Goal: Task Accomplishment & Management: Use online tool/utility

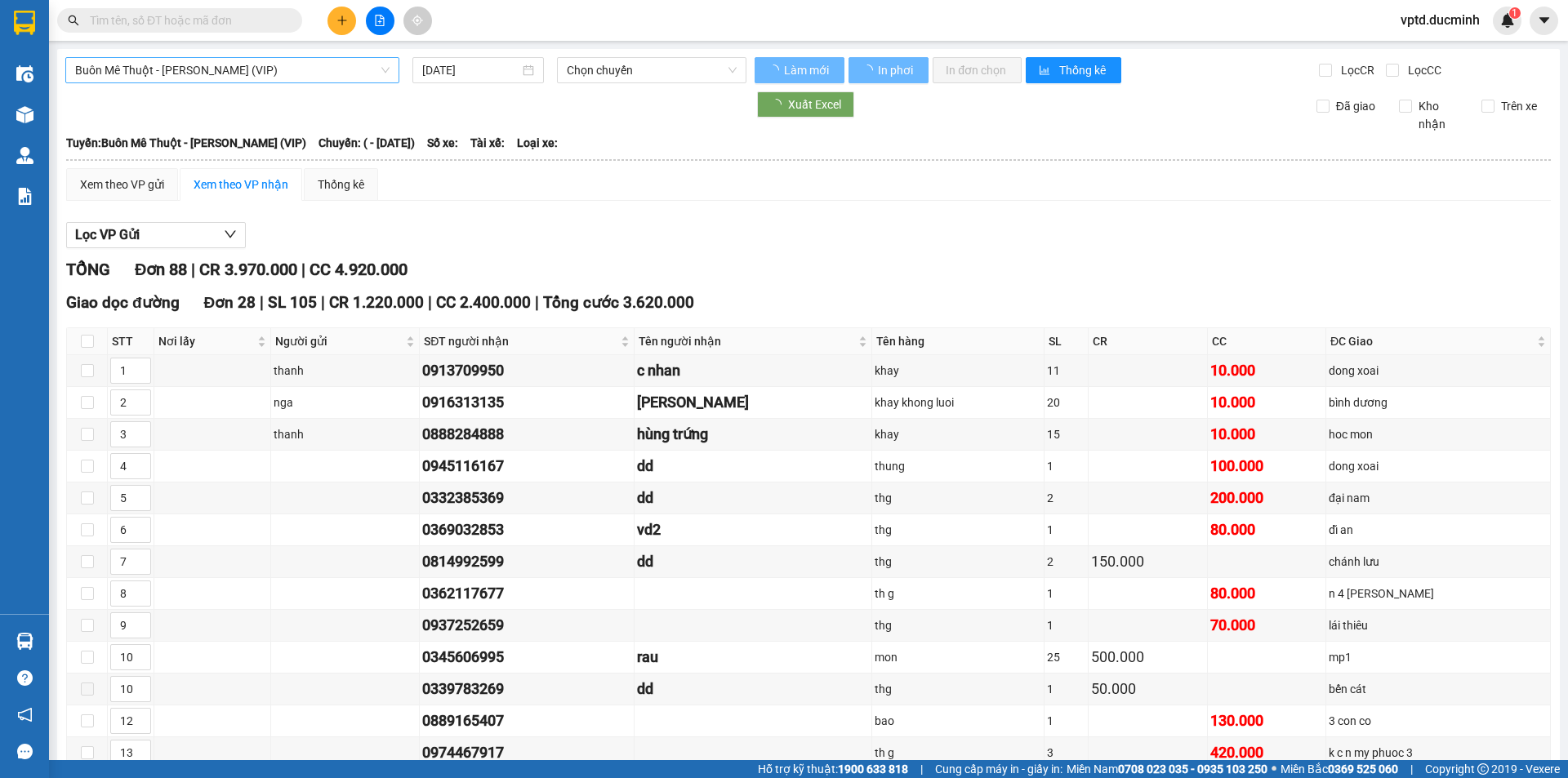
type input "[DATE]"
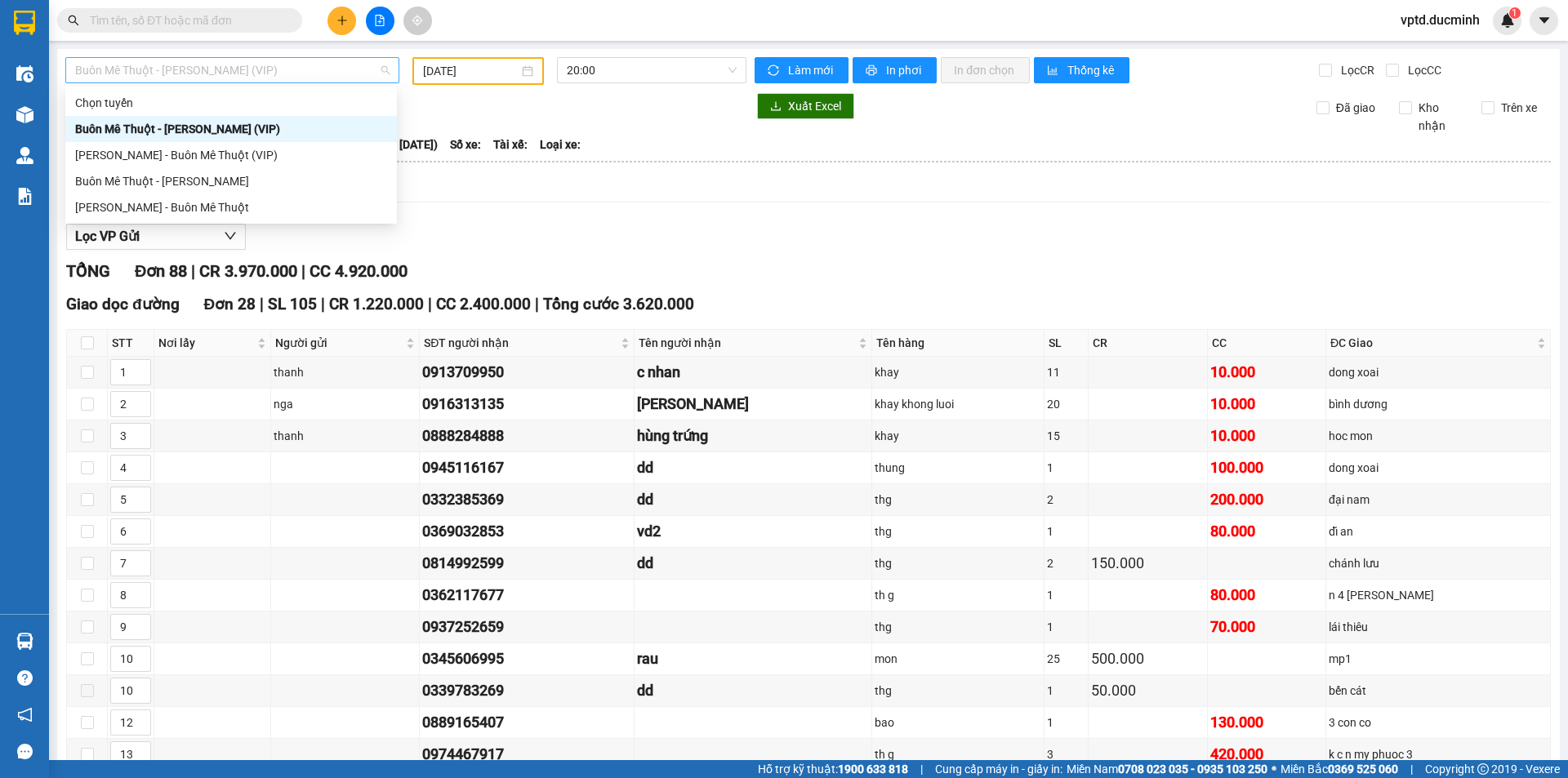
click at [203, 68] on span "Buôn Mê Thuột - [PERSON_NAME] (VIP)" at bounding box center [232, 70] width 314 height 25
click at [192, 179] on div "Buôn Mê Thuột - [PERSON_NAME]" at bounding box center [231, 181] width 312 height 18
type input "[DATE]"
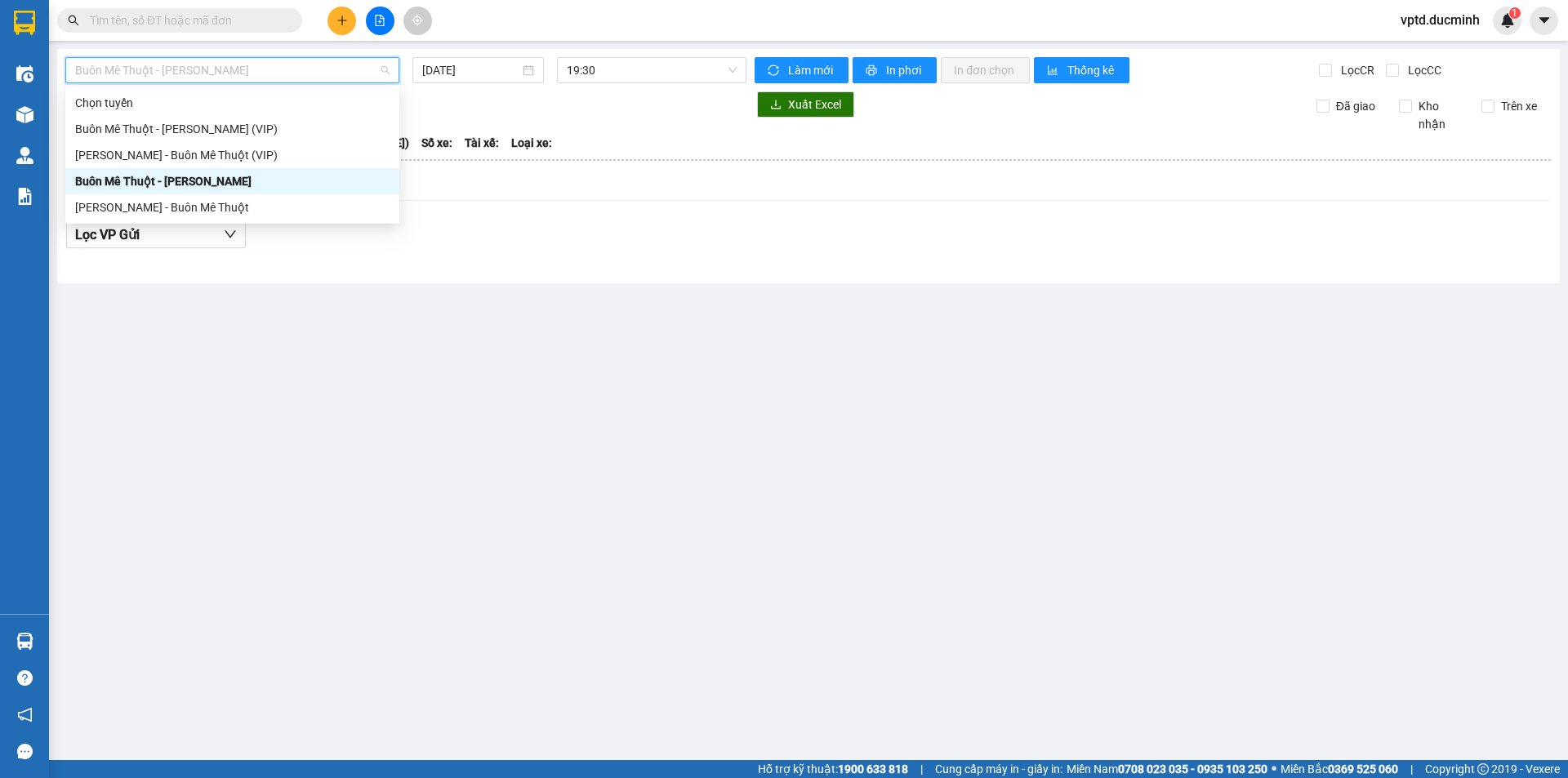
click at [216, 61] on span "Buôn Mê Thuột - [PERSON_NAME]" at bounding box center [232, 70] width 314 height 25
click at [192, 145] on div "[PERSON_NAME] - Buôn Mê Thuột (VIP)" at bounding box center [232, 155] width 334 height 27
type input "[DATE]"
click at [212, 70] on span "[PERSON_NAME] - Buôn Mê Thuột (VIP)" at bounding box center [232, 70] width 314 height 25
click at [190, 176] on div "Buôn Mê Thuột - [PERSON_NAME]" at bounding box center [232, 181] width 314 height 18
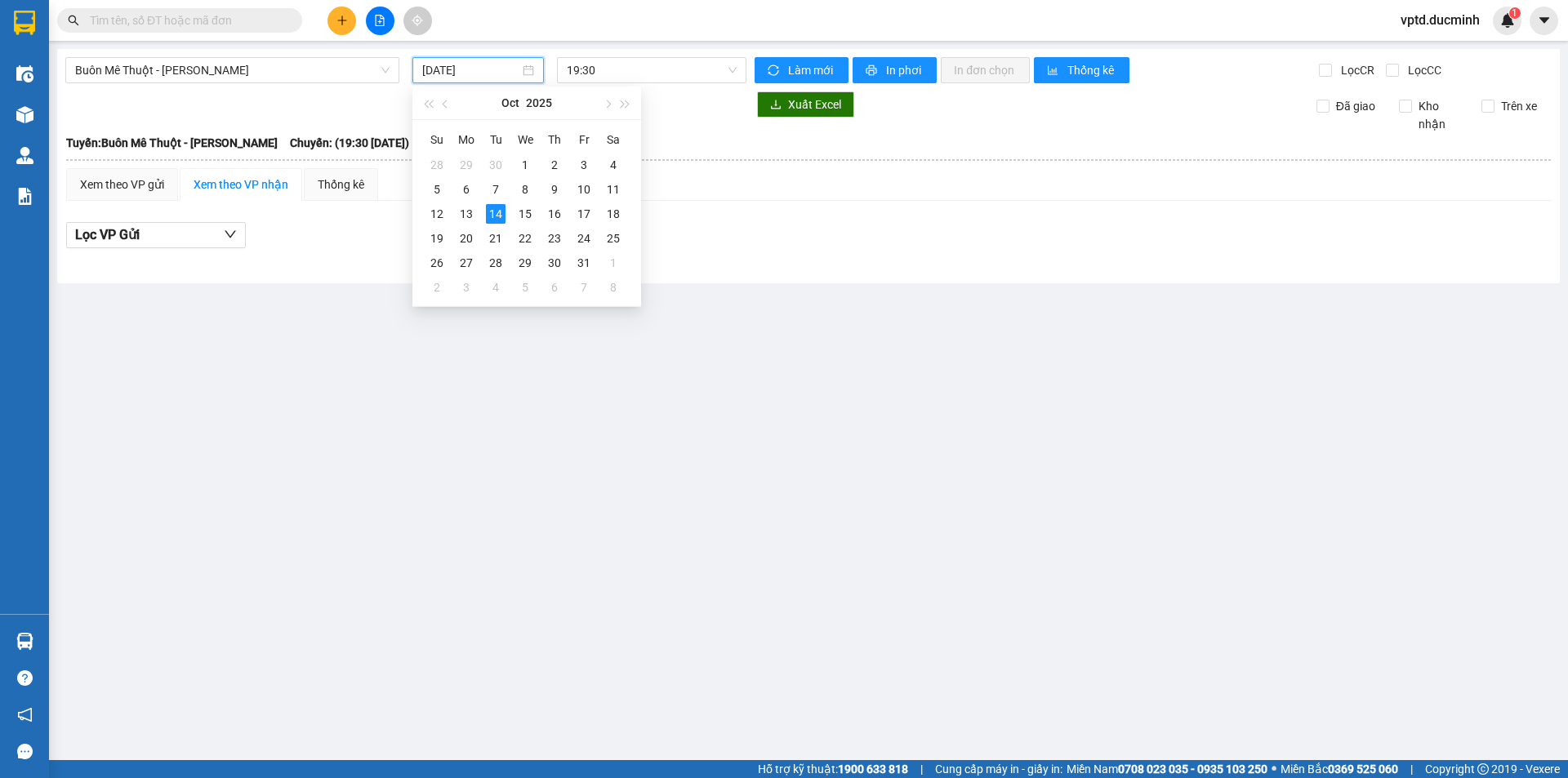
click at [447, 62] on input "[DATE]" at bounding box center [470, 70] width 97 height 18
click at [468, 212] on div "13" at bounding box center [466, 213] width 20 height 20
type input "[DATE]"
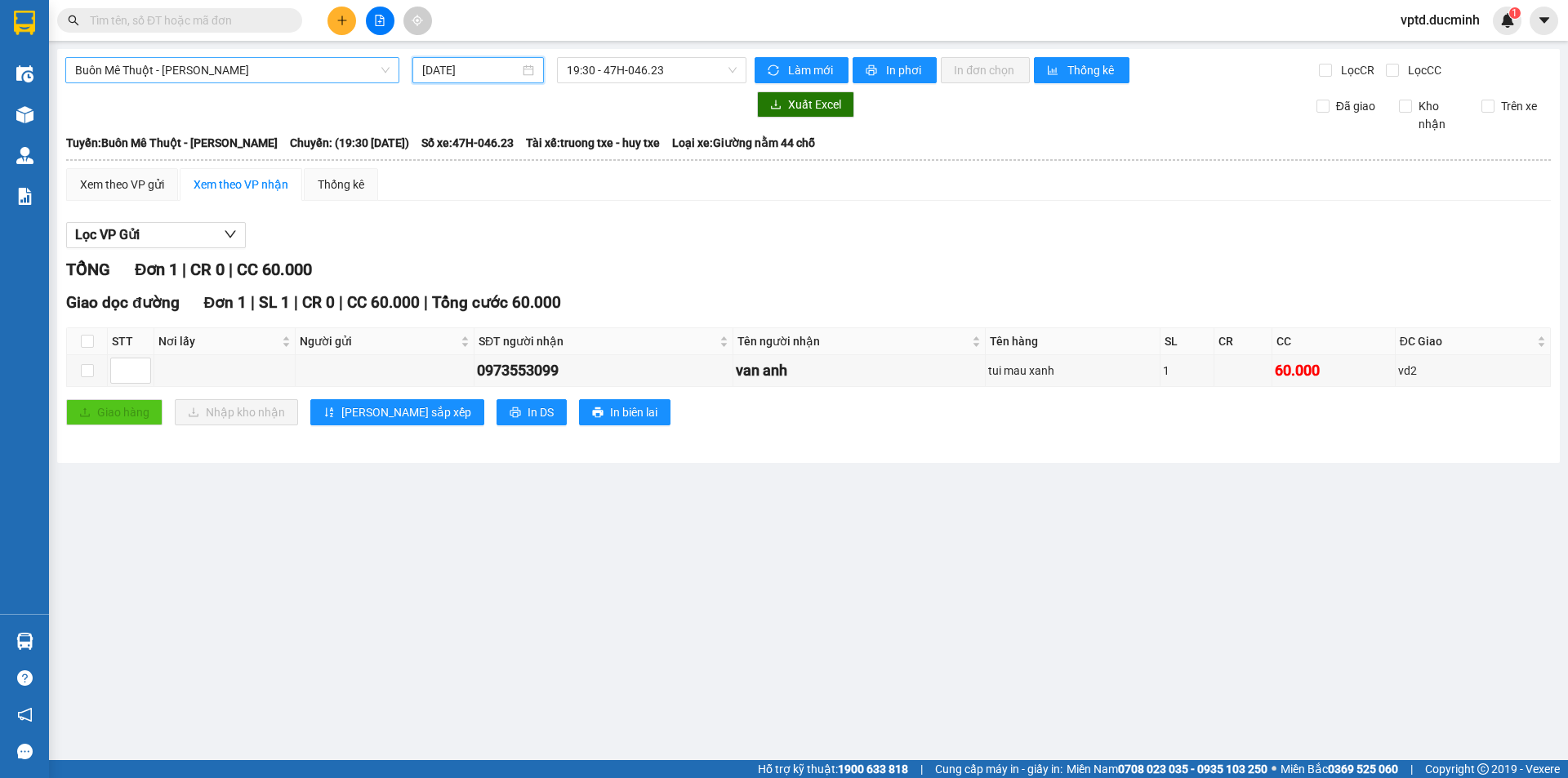
click at [218, 73] on span "Buôn Mê Thuột - [PERSON_NAME]" at bounding box center [232, 70] width 314 height 25
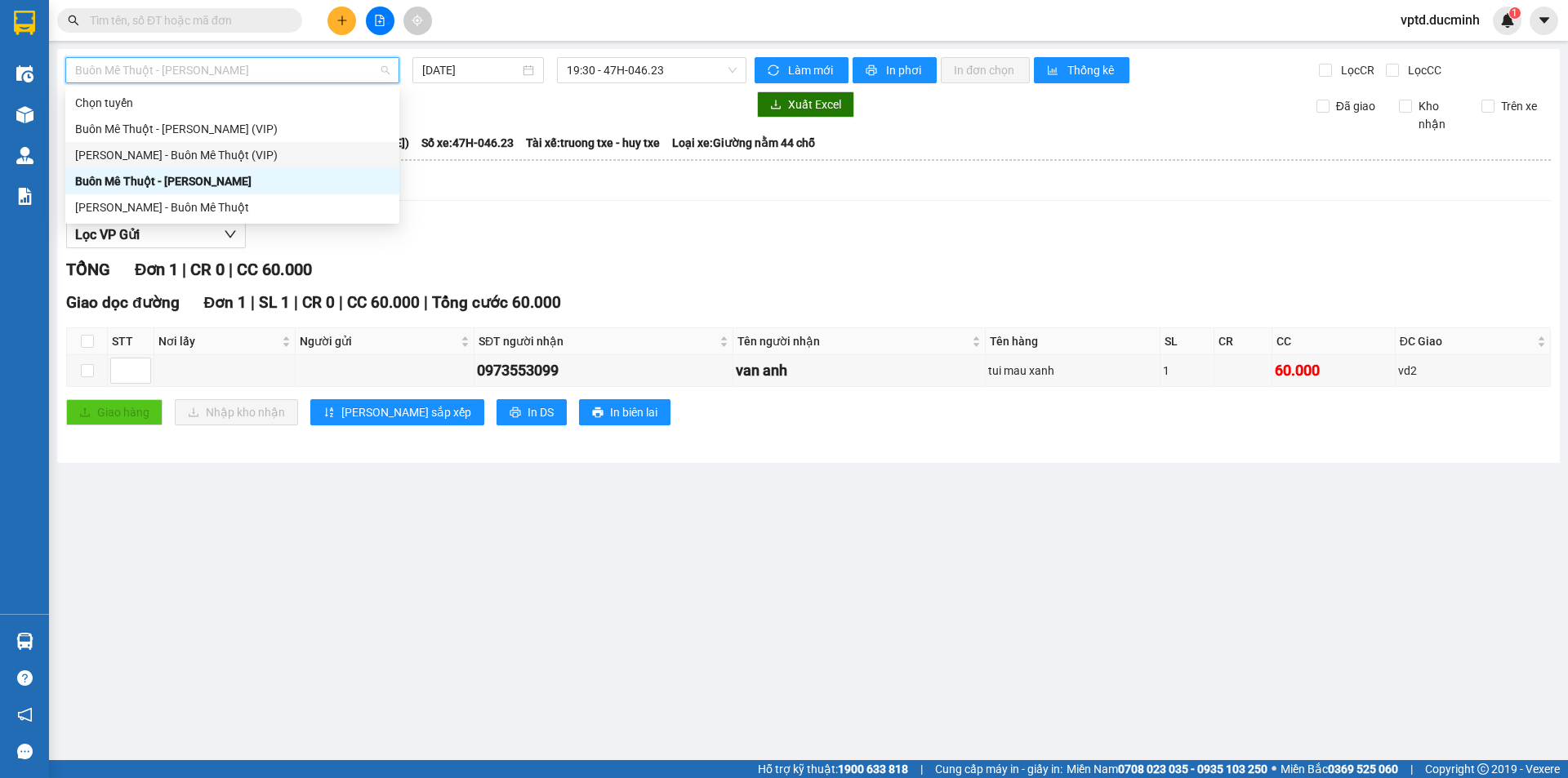
click at [224, 149] on div "[PERSON_NAME] - Buôn Mê Thuột (VIP)" at bounding box center [232, 155] width 314 height 18
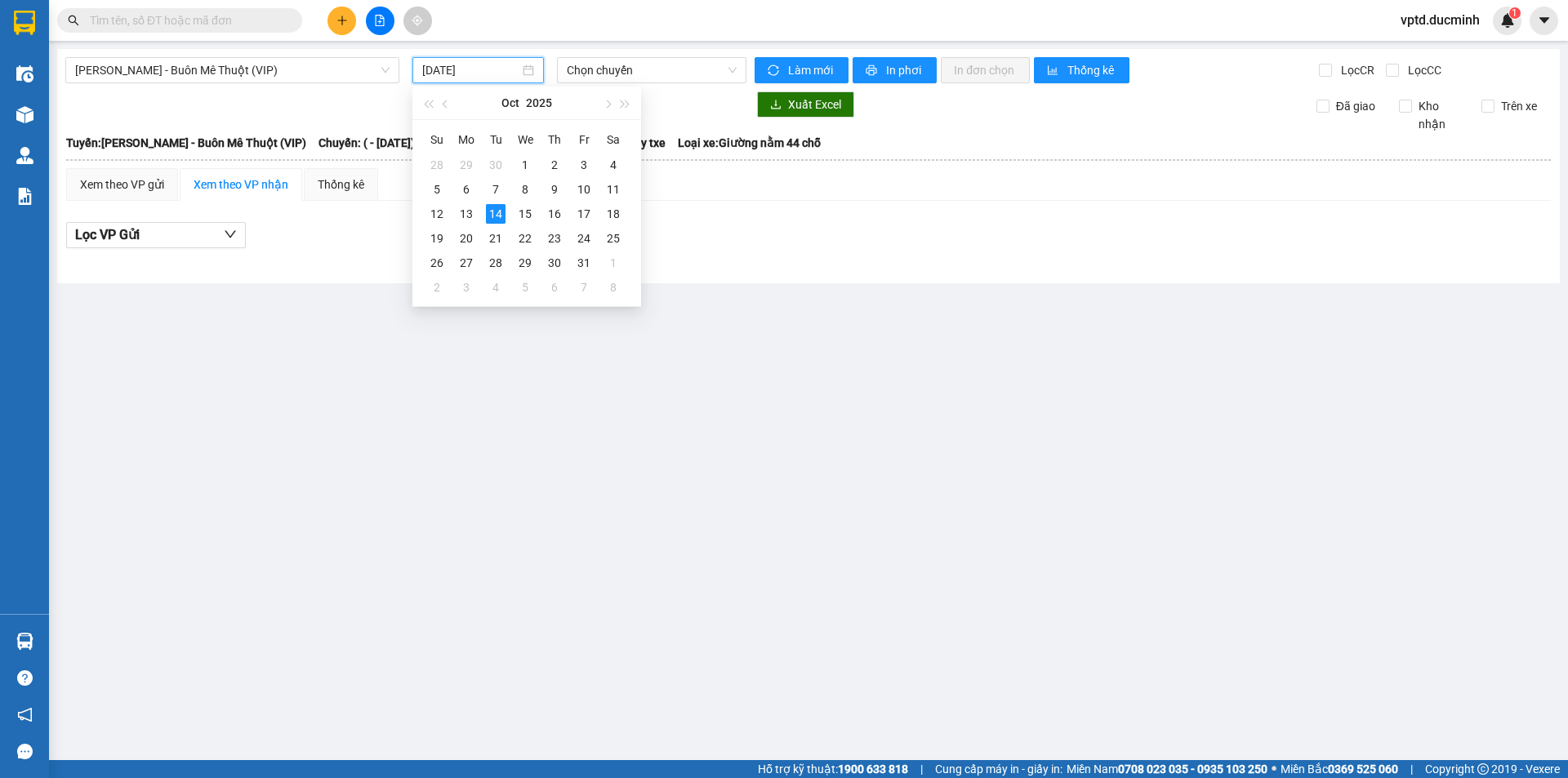
click at [430, 65] on input "[DATE]" at bounding box center [470, 70] width 97 height 18
click at [461, 213] on div "13" at bounding box center [466, 213] width 20 height 20
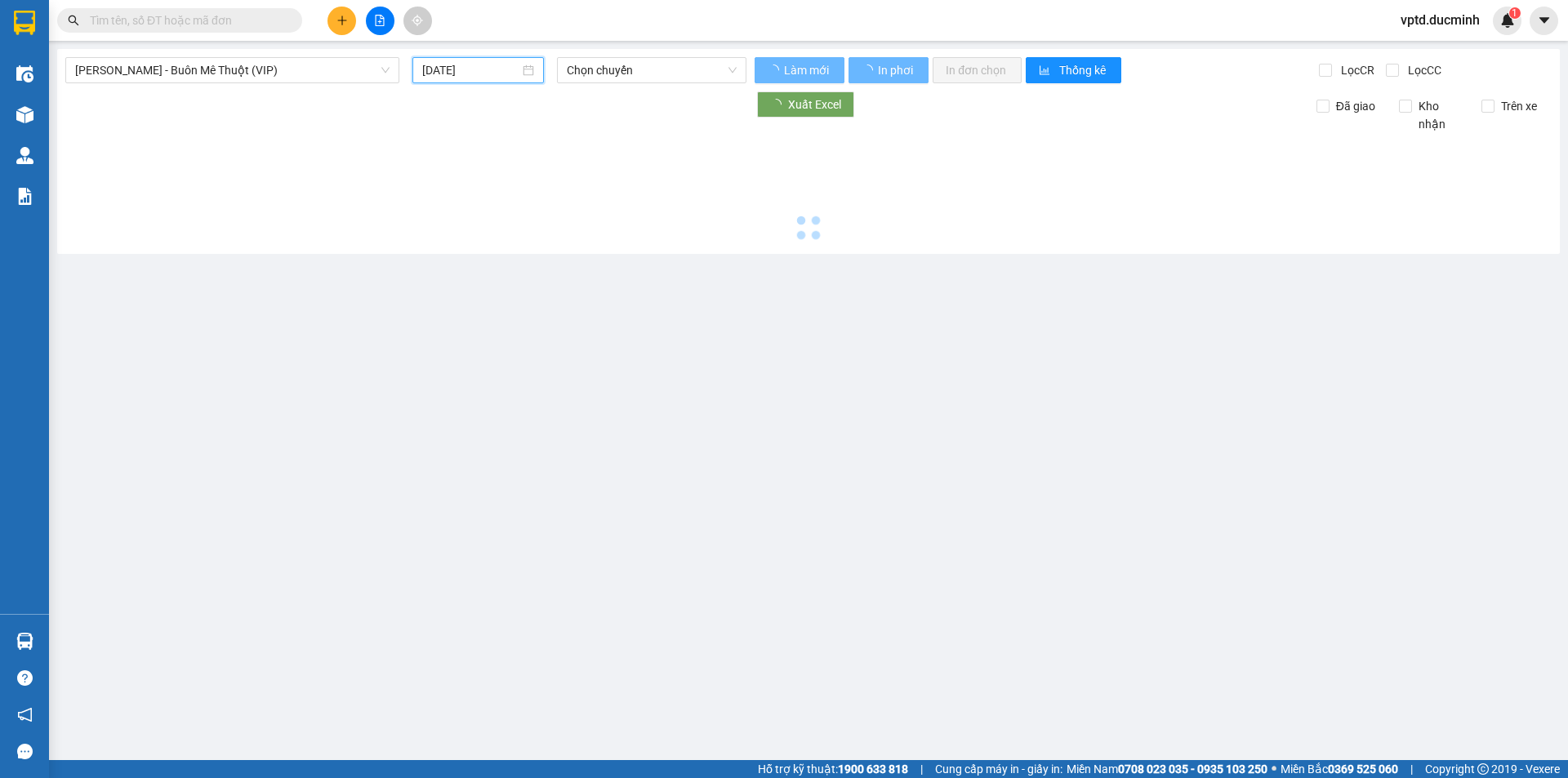
type input "[DATE]"
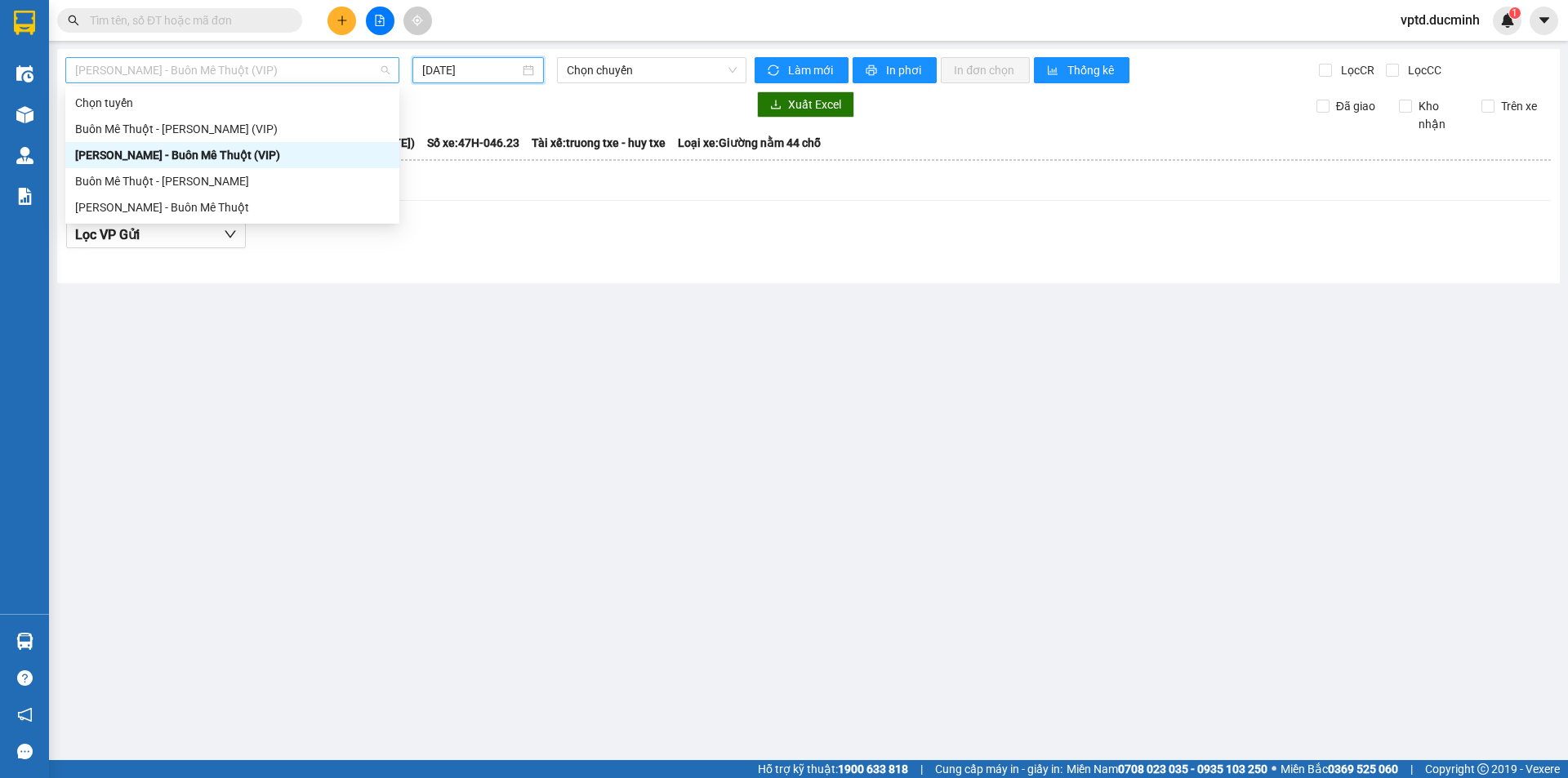
click at [275, 68] on span "[PERSON_NAME] - Buôn Mê Thuột (VIP)" at bounding box center [232, 70] width 314 height 25
click at [212, 178] on div "Buôn Mê Thuột - [PERSON_NAME]" at bounding box center [232, 181] width 314 height 18
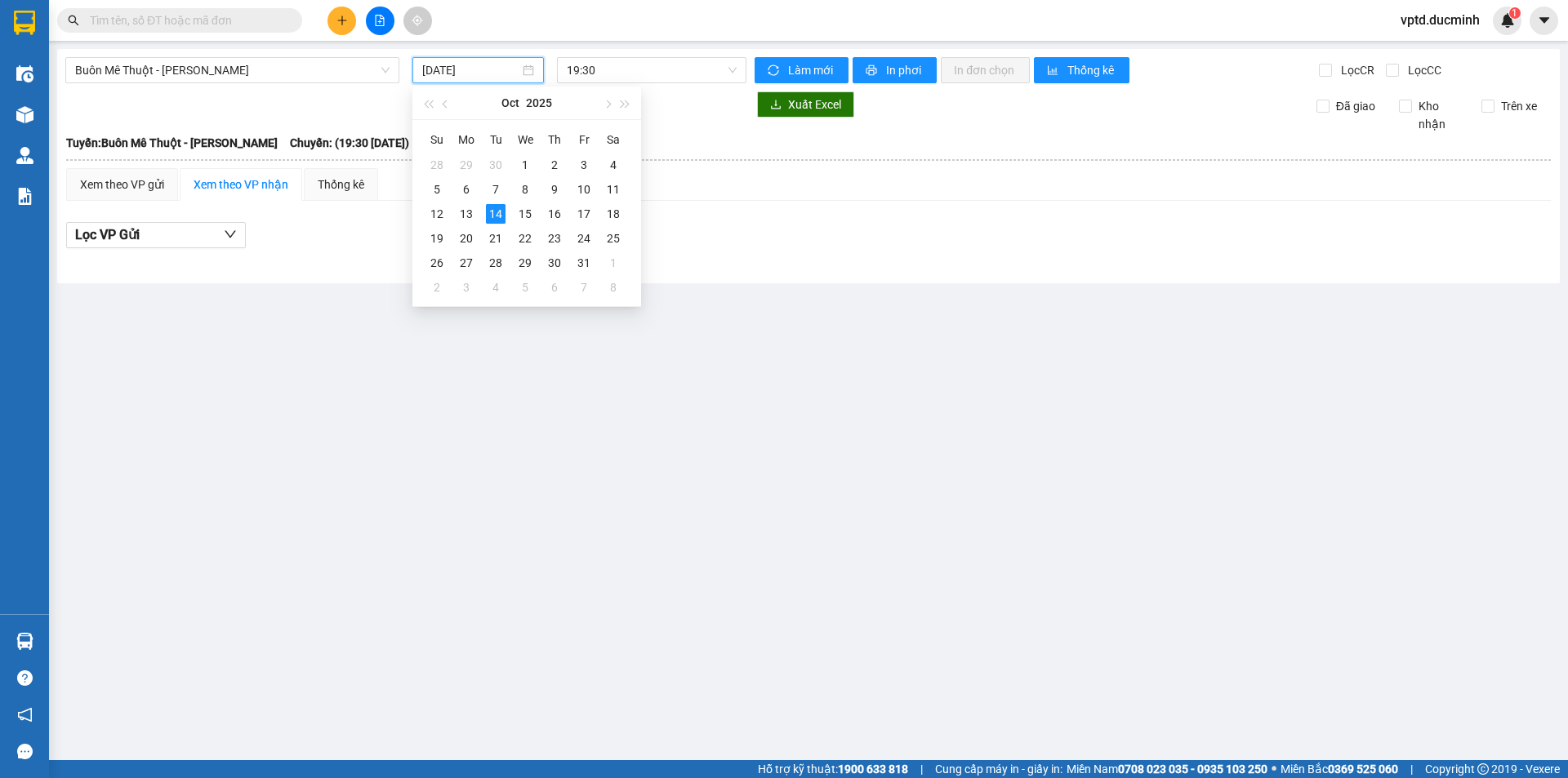
click at [461, 65] on input "[DATE]" at bounding box center [470, 70] width 97 height 18
click at [463, 210] on div "13" at bounding box center [466, 213] width 20 height 20
type input "[DATE]"
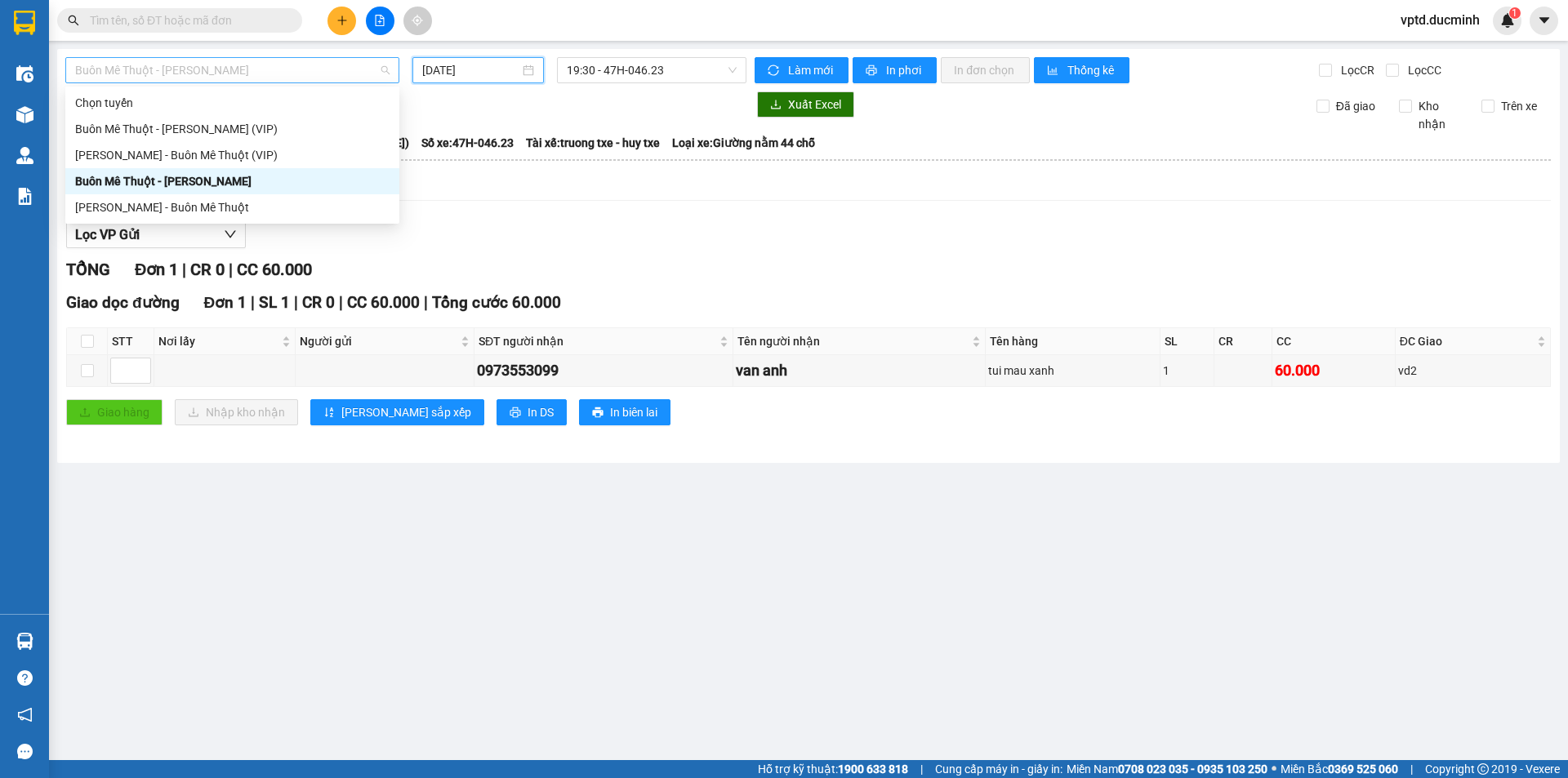
click at [192, 74] on span "Buôn Mê Thuột - [PERSON_NAME]" at bounding box center [232, 70] width 314 height 25
click at [200, 119] on div "Buôn Mê Thuột - [PERSON_NAME] (VIP)" at bounding box center [232, 128] width 334 height 27
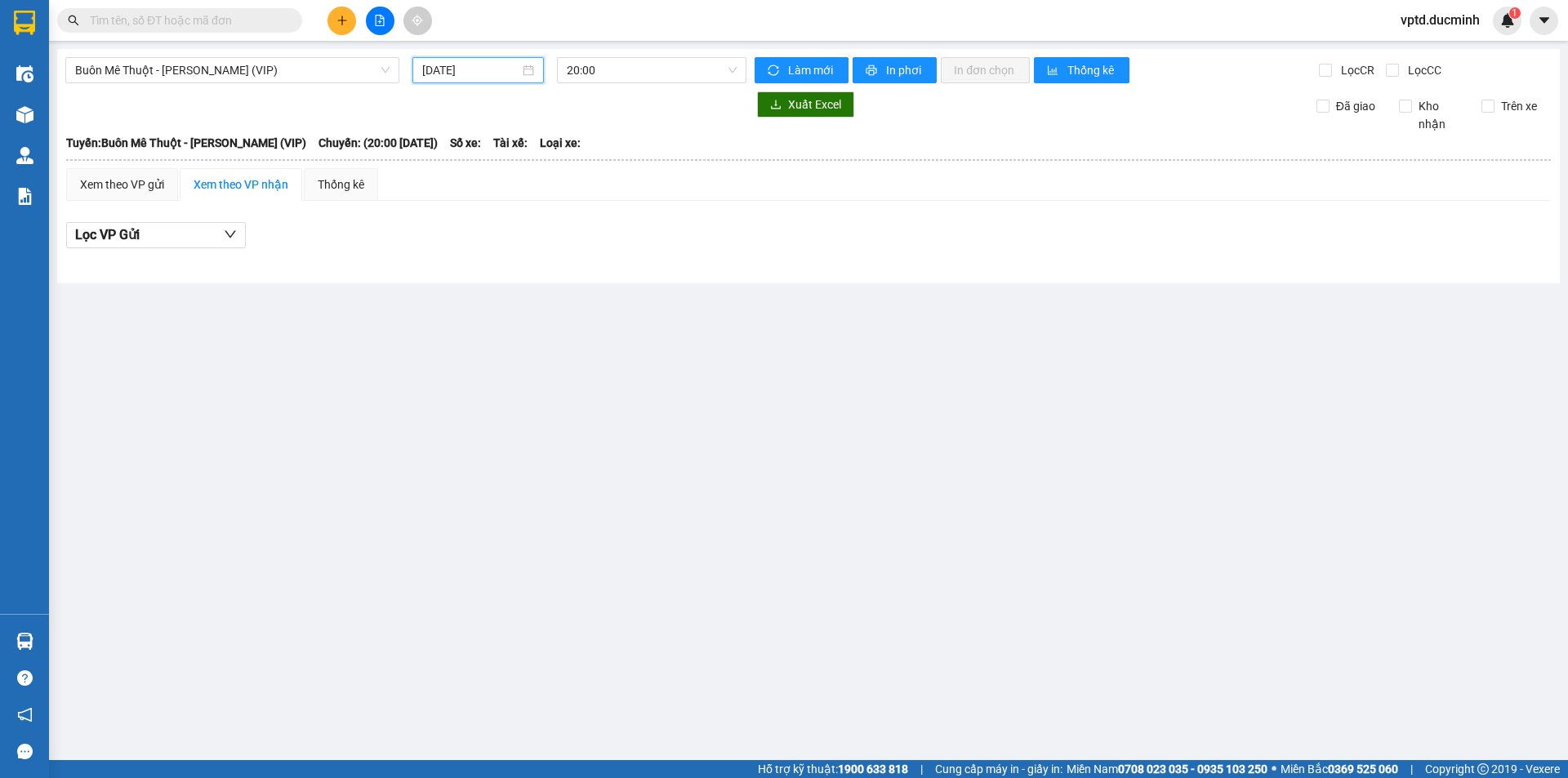
click at [462, 62] on input "[DATE]" at bounding box center [470, 70] width 97 height 18
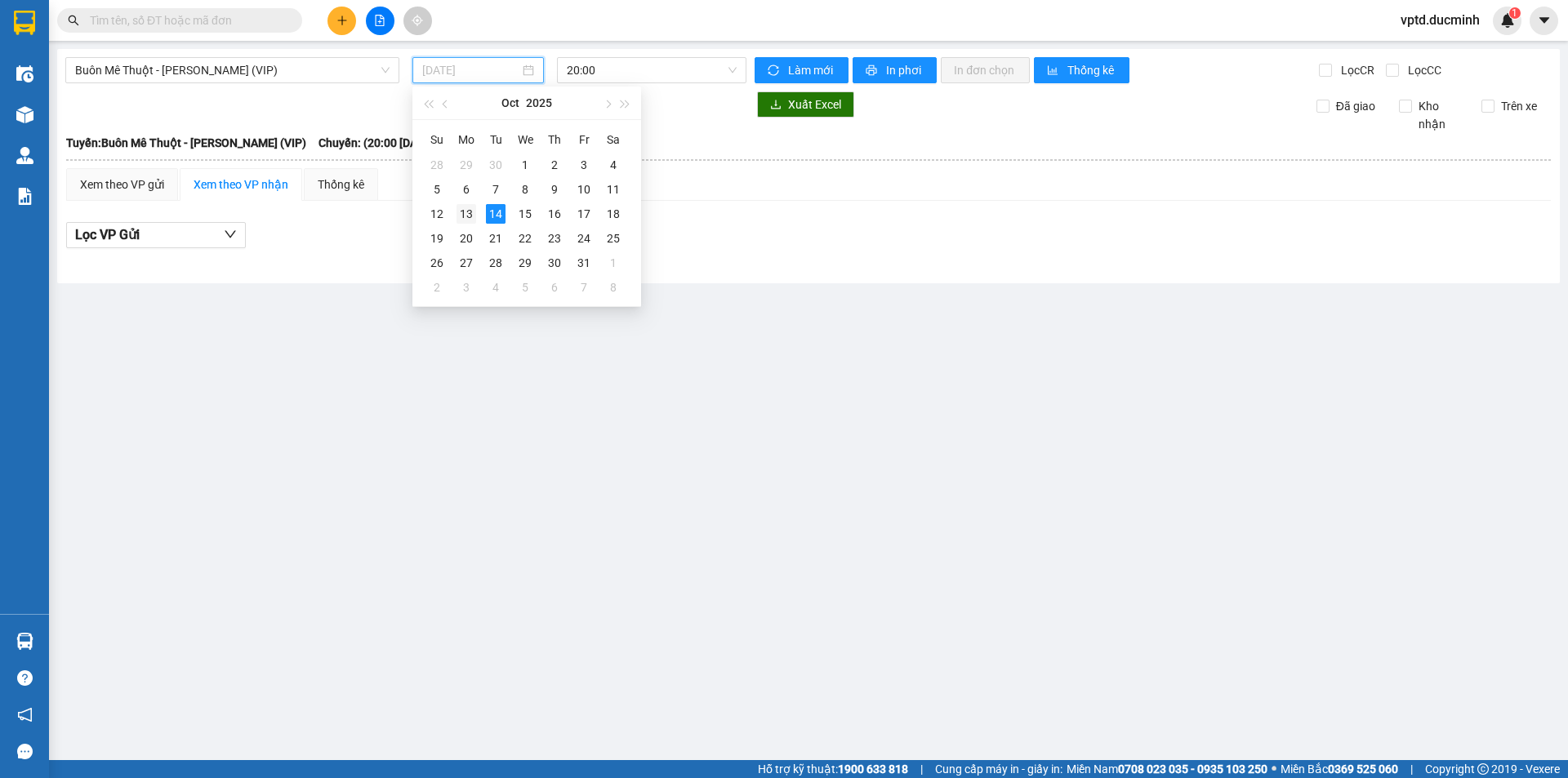
click at [463, 210] on div "13" at bounding box center [466, 213] width 20 height 20
type input "[DATE]"
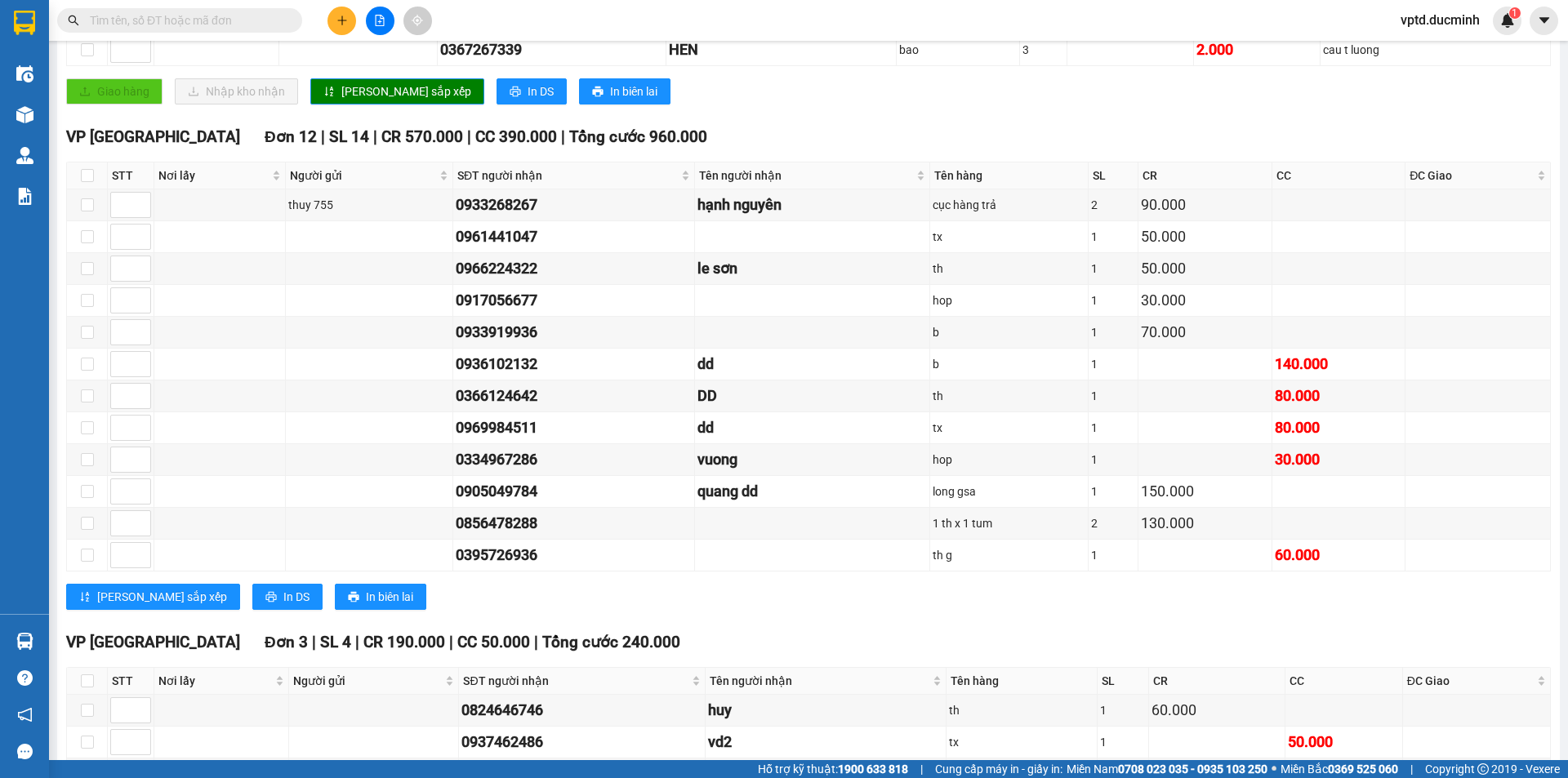
scroll to position [849, 0]
